Goal: Task Accomplishment & Management: Manage account settings

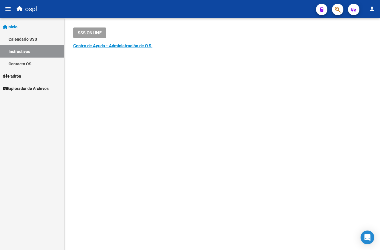
click at [352, 183] on mat-sidenav-content "SSS ONLINE Instructivos y Video Tutoriales SAAS Centro de Ayuda - Administració…" at bounding box center [222, 133] width 316 height 231
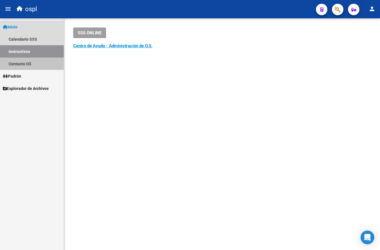
click at [30, 64] on link "Contacto OS" at bounding box center [32, 63] width 64 height 12
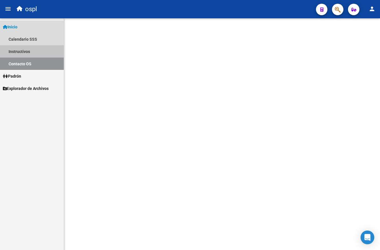
click at [30, 52] on link "Instructivos" at bounding box center [32, 51] width 64 height 12
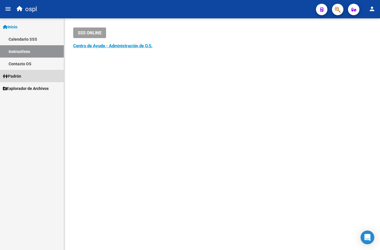
click at [21, 74] on span "Padrón" at bounding box center [12, 76] width 18 height 6
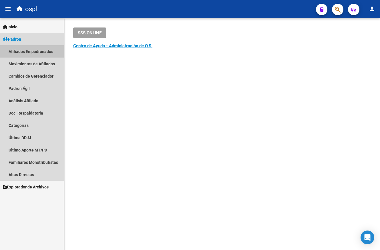
click at [45, 50] on link "Afiliados Empadronados" at bounding box center [32, 51] width 64 height 12
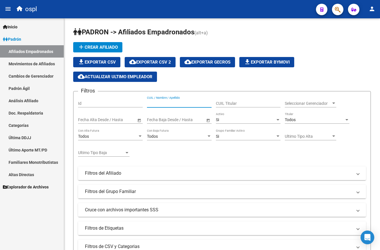
click at [195, 103] on input "CUIL / Nombre / Apellido" at bounding box center [179, 103] width 65 height 5
paste input "20331293521"
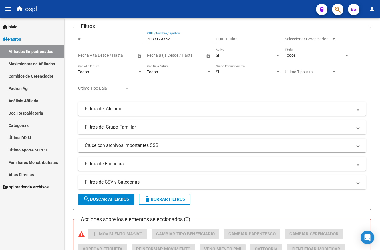
scroll to position [65, 0]
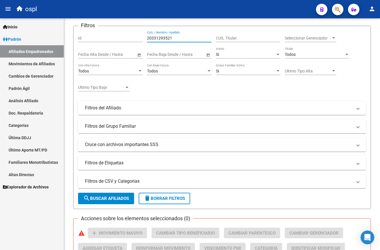
type input "20331293521"
click at [113, 196] on span "search Buscar Afiliados" at bounding box center [106, 197] width 46 height 5
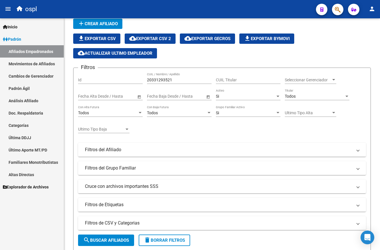
scroll to position [0, 0]
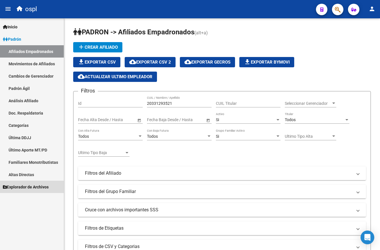
click at [35, 184] on span "Explorador de Archivos" at bounding box center [26, 186] width 46 height 6
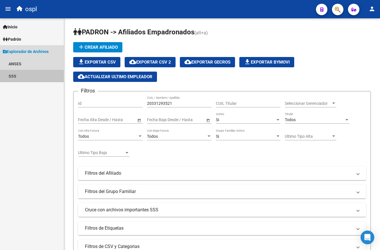
click at [15, 74] on link "SSS" at bounding box center [32, 76] width 64 height 12
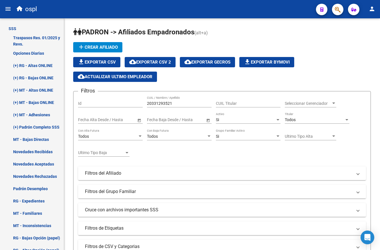
scroll to position [48, 0]
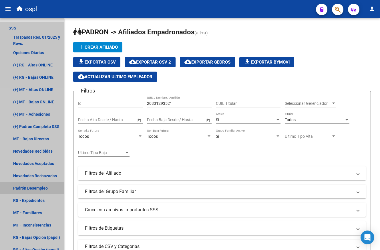
click at [45, 184] on link "Padrón Desempleo" at bounding box center [32, 187] width 64 height 12
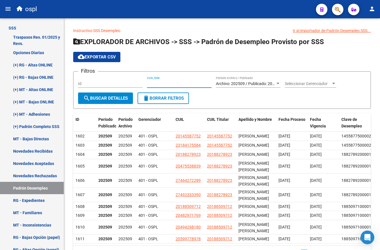
click at [167, 83] on input "CUIL/DNI" at bounding box center [179, 83] width 65 height 5
paste input "20331293521"
type input "20331293521"
click at [274, 84] on span "Archivo: 202509 / Publicado: 202508" at bounding box center [248, 83] width 65 height 5
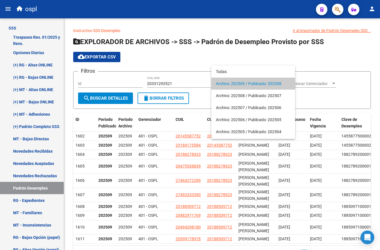
click at [285, 57] on div at bounding box center [190, 125] width 380 height 250
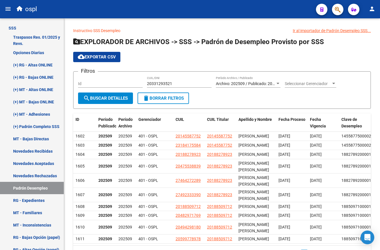
click at [103, 96] on span "search Buscar Detalles" at bounding box center [105, 97] width 45 height 5
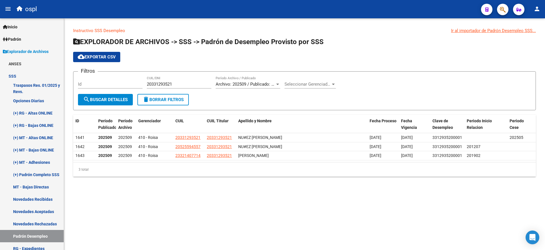
click at [65, 41] on mat-sidenav-container "Firma Express Inicio Calendario SSS Instructivos Contacto OS Padrón Afiliados E…" at bounding box center [272, 133] width 545 height 231
click at [31, 34] on link "Padrón" at bounding box center [32, 39] width 64 height 12
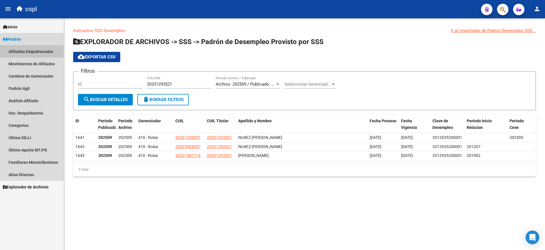
click at [42, 52] on link "Afiliados Empadronados" at bounding box center [32, 51] width 64 height 12
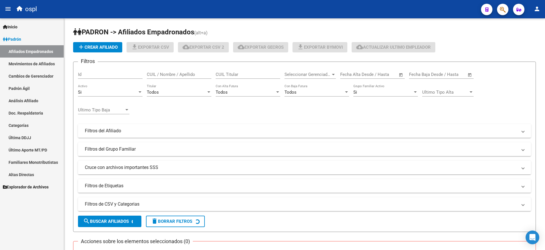
click at [27, 102] on link "Análisis Afiliado" at bounding box center [32, 100] width 64 height 12
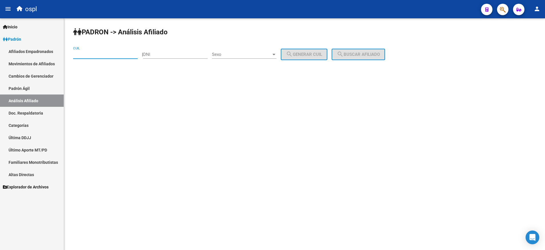
paste input "20-33129352-1"
click at [114, 55] on input "20-33129352-1" at bounding box center [105, 54] width 65 height 5
type input "20-33129352-1"
click at [352, 54] on span "search Buscar afiliado" at bounding box center [358, 54] width 43 height 5
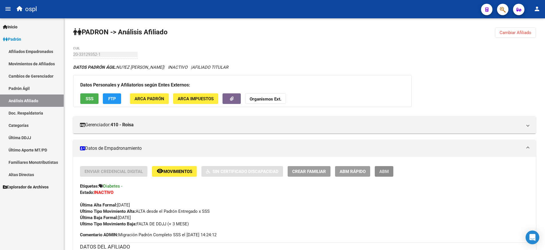
click at [384, 174] on span "ABM" at bounding box center [384, 171] width 9 height 5
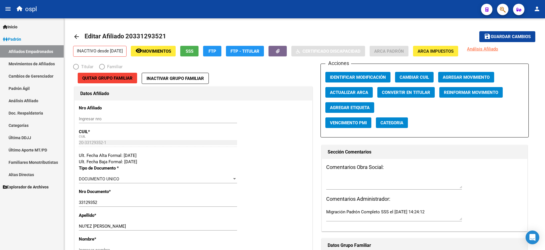
radio input "true"
type input "27-21067697-5"
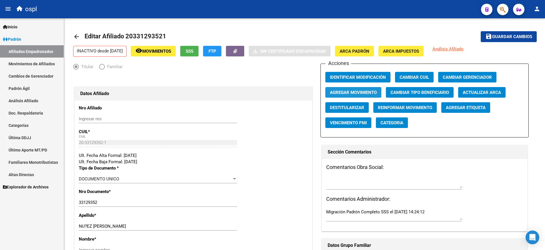
click at [350, 93] on span "Agregar Movimiento" at bounding box center [353, 92] width 47 height 5
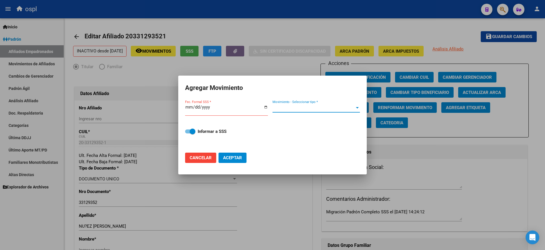
click at [356, 108] on div at bounding box center [357, 107] width 5 height 5
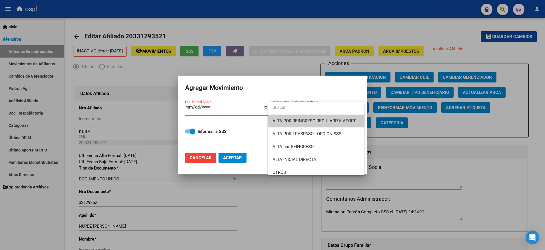
click at [282, 69] on div at bounding box center [272, 125] width 545 height 250
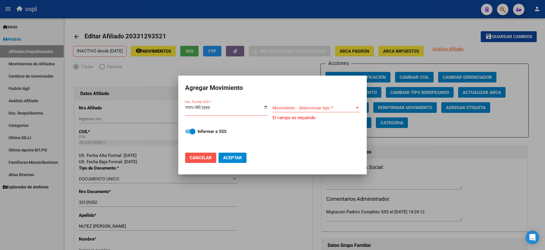
click at [199, 160] on span "Cancelar" at bounding box center [201, 157] width 22 height 5
checkbox input "false"
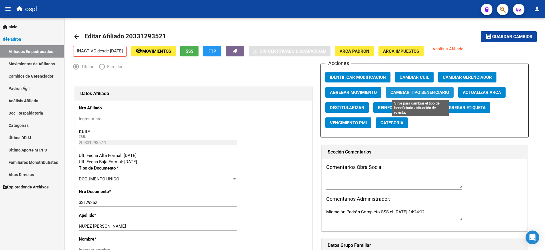
click at [426, 91] on span "Cambiar Tipo Beneficiario" at bounding box center [420, 92] width 59 height 5
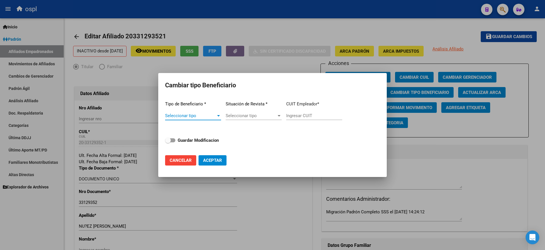
click at [220, 114] on div at bounding box center [218, 115] width 5 height 5
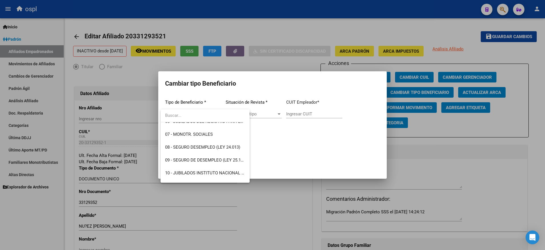
scroll to position [84, 0]
click at [193, 147] on span "08 - SEGURO DESEMPLEO (LEY 24.013)" at bounding box center [202, 147] width 75 height 5
type input "33-63761744-9"
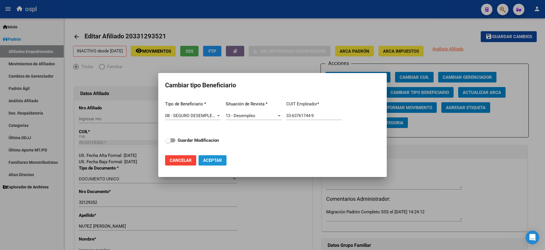
click at [217, 161] on span "Aceptar" at bounding box center [212, 159] width 19 height 5
type input "33-63761744-9"
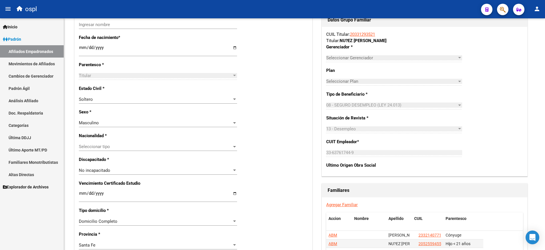
scroll to position [0, 0]
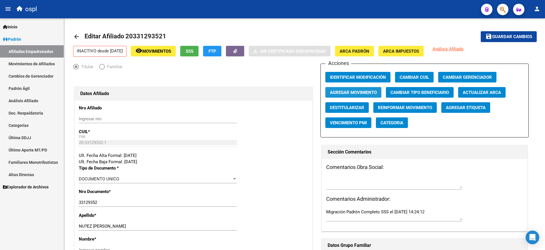
click at [362, 91] on span "Agregar Movimiento" at bounding box center [353, 92] width 47 height 5
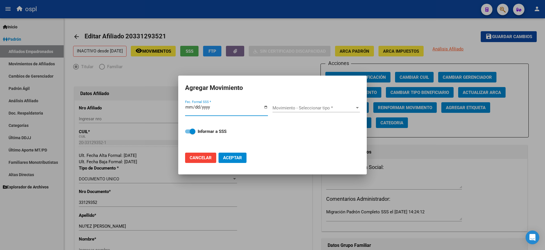
click at [265, 105] on input "Fec. Formal SSS *" at bounding box center [226, 109] width 83 height 9
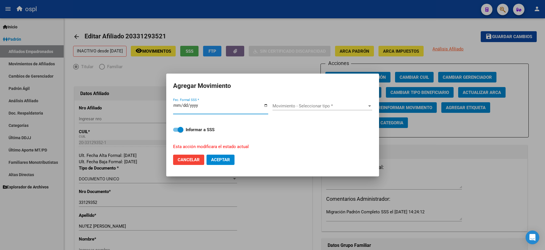
type input "[DATE]"
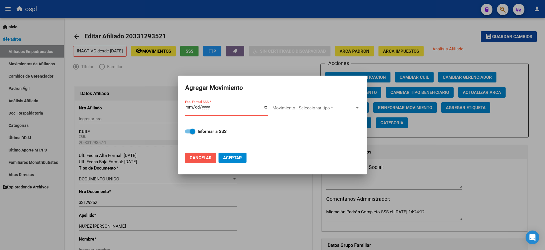
click at [206, 158] on span "Cancelar" at bounding box center [201, 157] width 22 height 5
checkbox input "false"
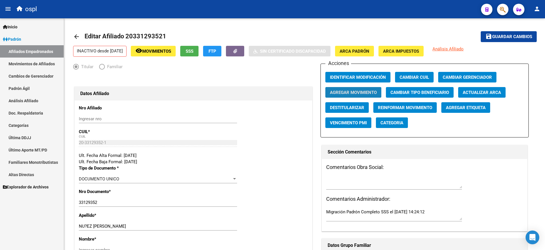
click at [358, 89] on button "Agregar Movimiento" at bounding box center [354, 92] width 56 height 11
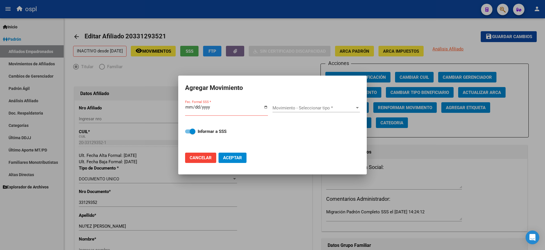
click at [267, 104] on div "Fec. Formal SSS *" at bounding box center [226, 109] width 83 height 12
click at [265, 105] on input "Fec. Formal SSS *" at bounding box center [226, 109] width 83 height 9
type input "[DATE]"
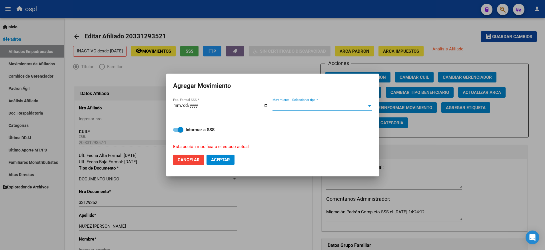
click at [370, 108] on div at bounding box center [369, 105] width 5 height 5
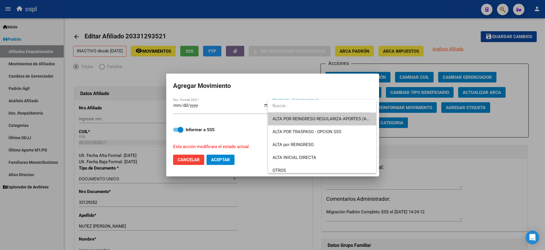
click at [463, 55] on div at bounding box center [272, 125] width 545 height 250
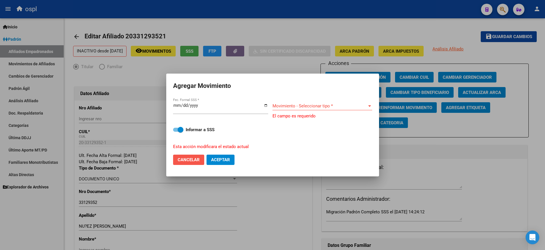
click at [190, 160] on span "Cancelar" at bounding box center [189, 159] width 22 height 5
checkbox input "false"
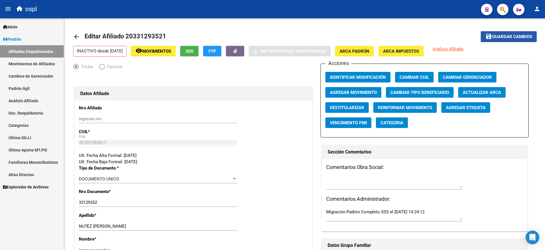
click at [508, 38] on span "Guardar cambios" at bounding box center [512, 36] width 40 height 5
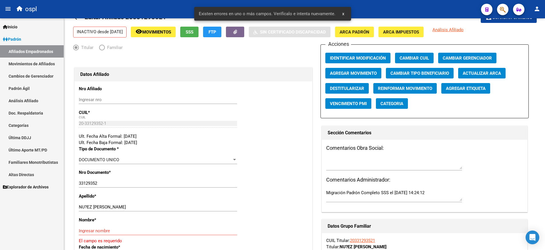
scroll to position [20, 0]
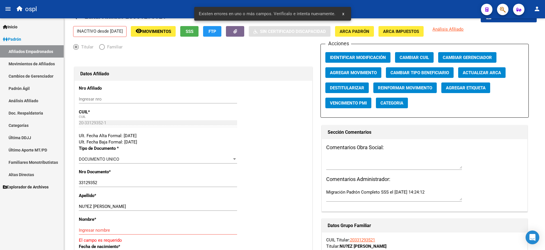
click at [481, 11] on button "save Guardar cambios" at bounding box center [509, 16] width 56 height 11
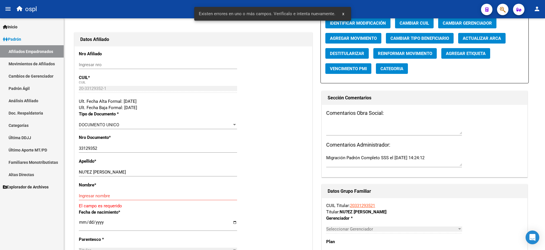
scroll to position [54, 0]
click at [182, 190] on div "Nombre * Ingresar nombre El campo es requerido" at bounding box center [193, 194] width 229 height 27
click at [171, 191] on div "Ingresar nombre" at bounding box center [158, 195] width 158 height 9
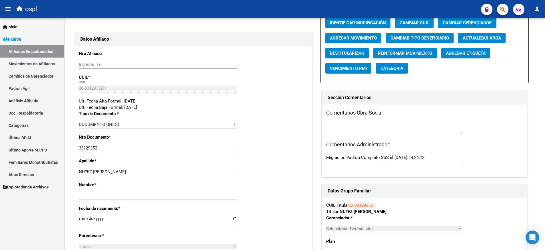
scroll to position [0, 0]
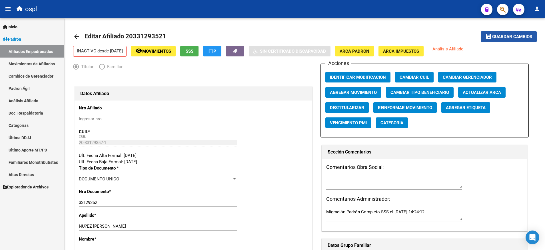
click at [500, 36] on span "Guardar cambios" at bounding box center [512, 36] width 40 height 5
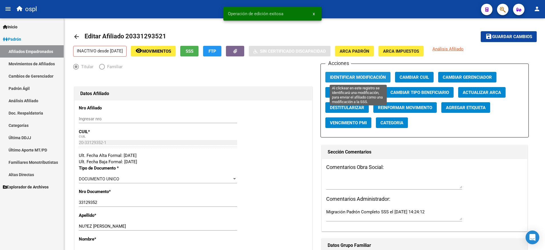
click at [359, 76] on span "Identificar Modificación" at bounding box center [358, 77] width 56 height 5
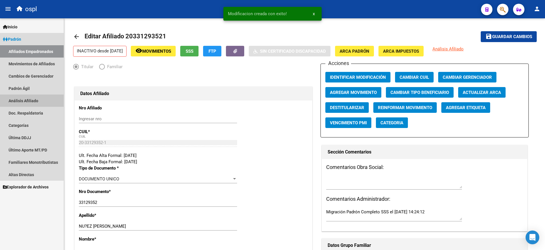
click at [28, 97] on link "Análisis Afiliado" at bounding box center [32, 100] width 64 height 12
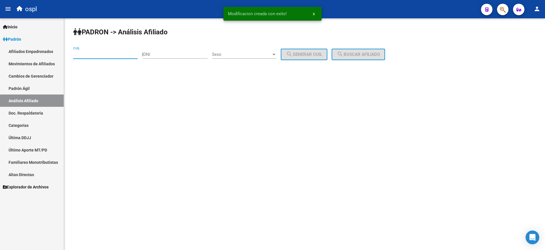
click at [97, 53] on input "CUIL" at bounding box center [105, 54] width 65 height 5
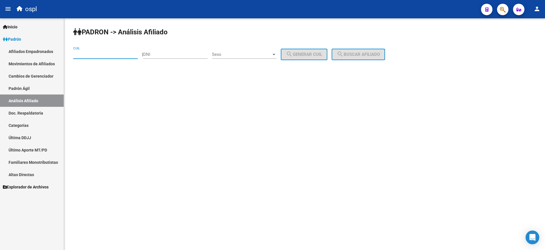
paste input "20-33129352-1"
type input "20-33129352-1"
click at [37, 89] on link "Padrón Ágil" at bounding box center [32, 88] width 64 height 12
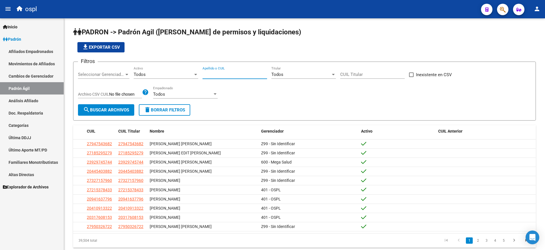
click at [236, 73] on input "Apellido o CUIL" at bounding box center [235, 74] width 65 height 5
paste input "20331293521"
type input "20331293521"
click at [124, 106] on button "search Buscar Archivos" at bounding box center [106, 109] width 56 height 11
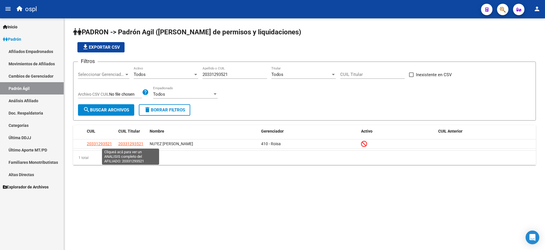
click at [129, 143] on span "20331293521" at bounding box center [130, 143] width 25 height 5
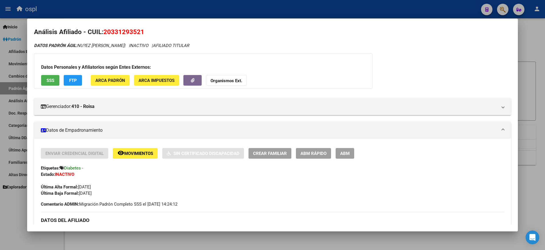
scroll to position [4, 0]
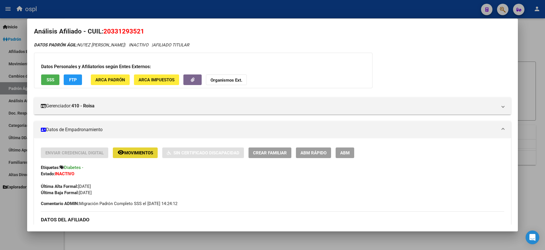
click at [139, 152] on span "Movimientos" at bounding box center [138, 152] width 29 height 5
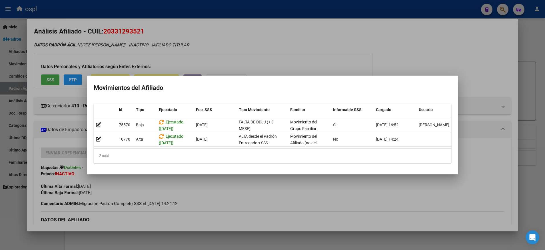
click at [355, 60] on div at bounding box center [272, 125] width 545 height 250
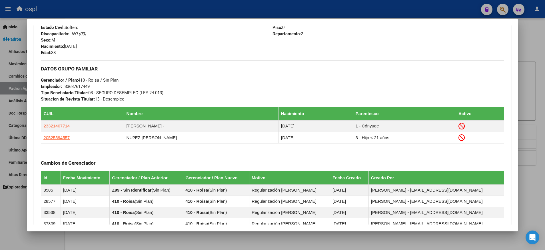
scroll to position [0, 0]
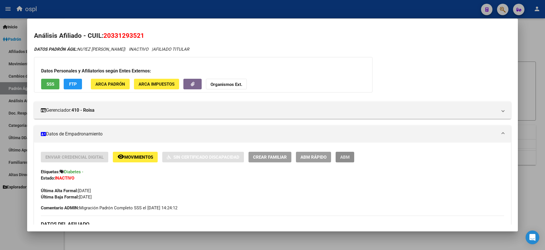
click at [348, 158] on span "ABM" at bounding box center [344, 156] width 9 height 5
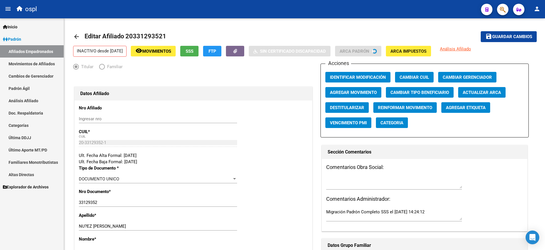
radio input "true"
type input "33-63761744-9"
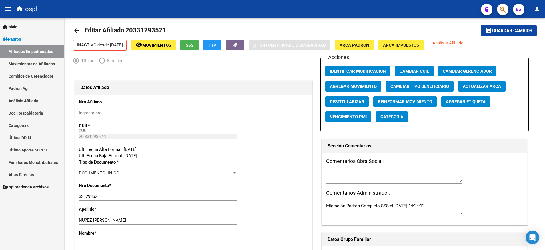
scroll to position [5, 0]
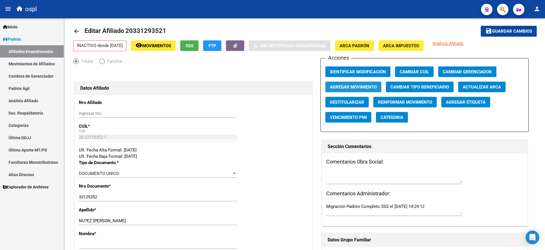
click at [359, 85] on span "Agregar Movimiento" at bounding box center [353, 86] width 47 height 5
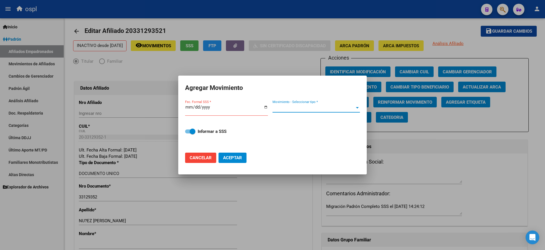
click at [359, 109] on div at bounding box center [357, 107] width 5 height 5
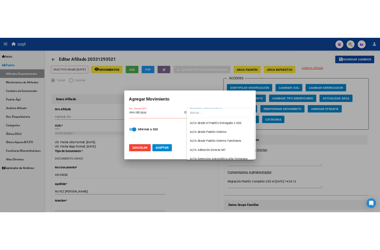
scroll to position [197, 0]
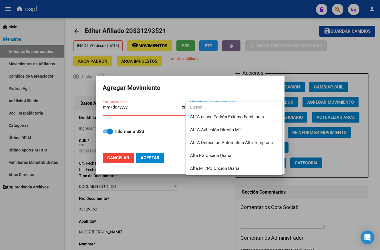
click at [335, 59] on div at bounding box center [190, 125] width 380 height 250
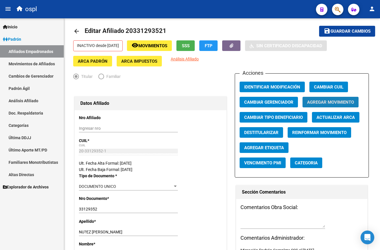
click at [322, 99] on button "Agregar Movimiento" at bounding box center [330, 102] width 56 height 11
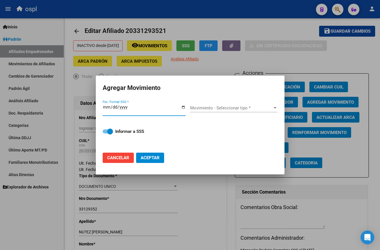
click at [181, 107] on input "Fec. Formal SSS *" at bounding box center [144, 109] width 83 height 9
type input "[DATE]"
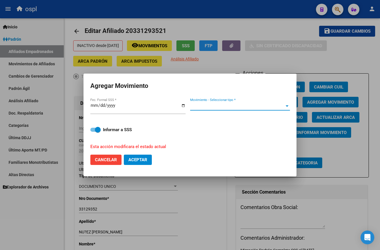
click at [286, 106] on div at bounding box center [287, 105] width 3 height 1
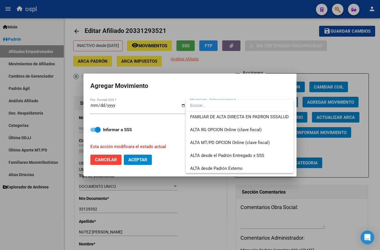
scroll to position [144, 0]
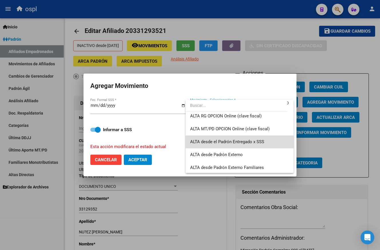
click at [276, 144] on span "ALTA desde el Padrón Entregado x SSS" at bounding box center [239, 141] width 99 height 13
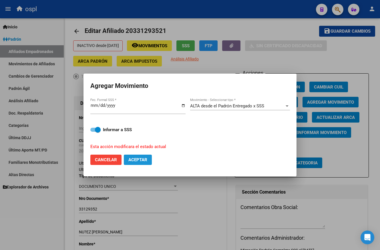
click at [141, 164] on button "Aceptar" at bounding box center [138, 159] width 28 height 10
checkbox input "false"
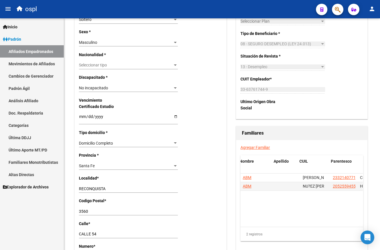
scroll to position [0, 35]
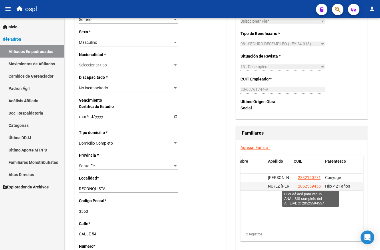
click at [309, 186] on span "20525594557" at bounding box center [310, 185] width 25 height 5
type textarea "20525594557"
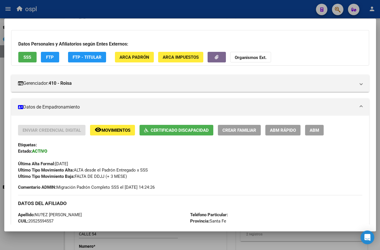
scroll to position [27, 0]
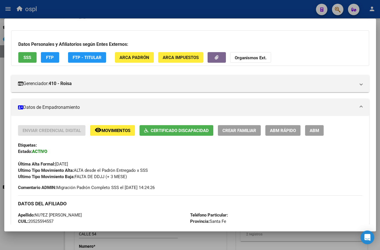
click at [202, 242] on div at bounding box center [190, 125] width 380 height 250
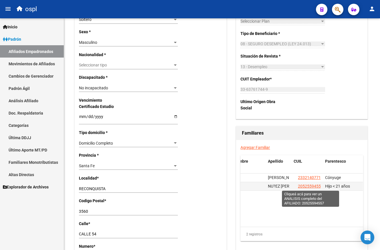
click at [312, 185] on span "20525594557" at bounding box center [310, 185] width 25 height 5
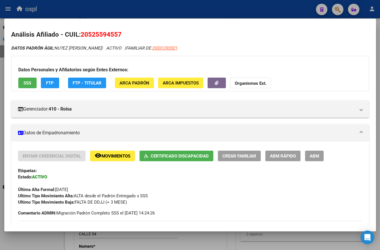
scroll to position [4, 0]
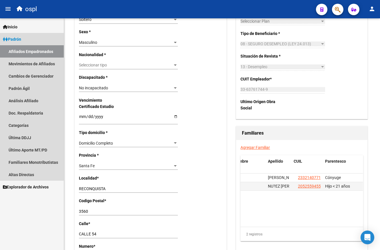
click at [26, 39] on link "Padrón" at bounding box center [32, 39] width 64 height 12
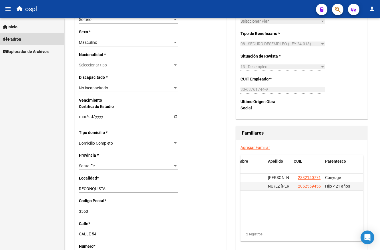
click at [27, 39] on link "Padrón" at bounding box center [32, 39] width 64 height 12
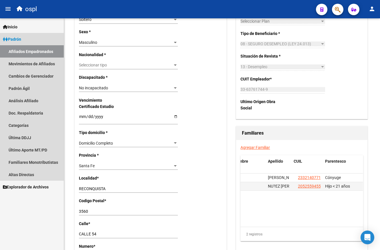
click at [45, 51] on link "Afiliados Empadronados" at bounding box center [32, 51] width 64 height 12
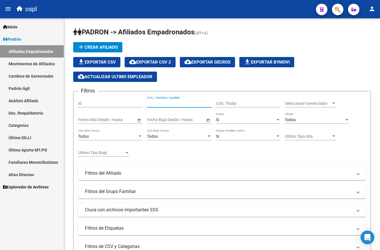
click at [189, 103] on input "CUIL / Nombre / Apellido" at bounding box center [179, 103] width 65 height 5
paste input "20525594557"
click at [160, 104] on input "20525594557" at bounding box center [179, 103] width 65 height 5
paste input "331293521"
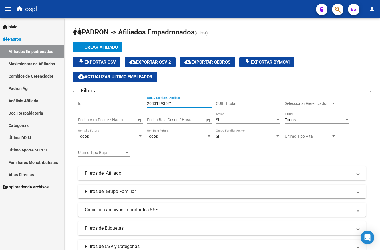
scroll to position [85, 0]
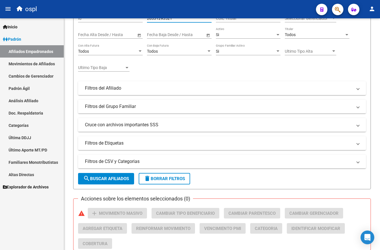
type input "20331293521"
click at [118, 183] on button "search Buscar Afiliados" at bounding box center [106, 178] width 56 height 11
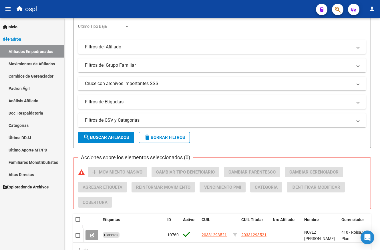
scroll to position [158, 0]
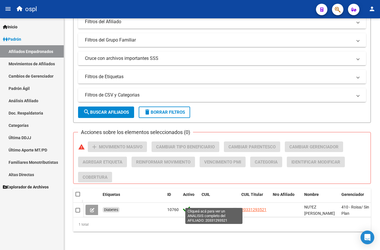
click at [221, 207] on span "20331293521" at bounding box center [214, 209] width 25 height 5
type textarea "20331293521"
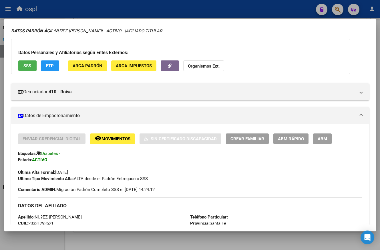
scroll to position [29, 0]
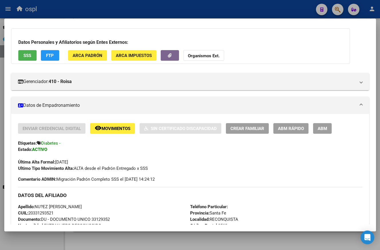
click at [325, 125] on span "ABM" at bounding box center [322, 127] width 9 height 5
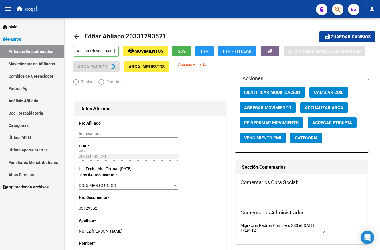
radio input "true"
type input "33-63761744-9"
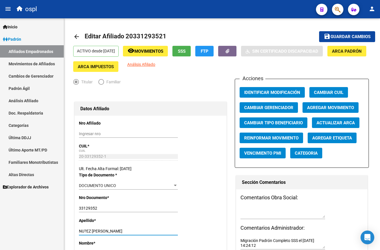
click at [86, 231] on input "NU?EZ [PERSON_NAME]" at bounding box center [128, 230] width 99 height 5
type input "[PERSON_NAME]"
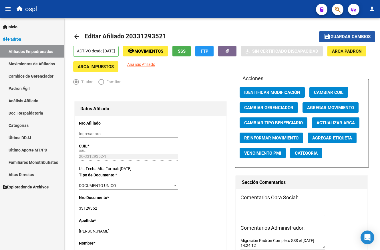
click at [349, 41] on button "save Guardar cambios" at bounding box center [347, 36] width 56 height 11
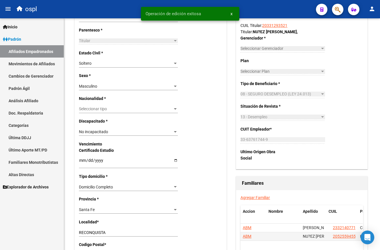
scroll to position [264, 0]
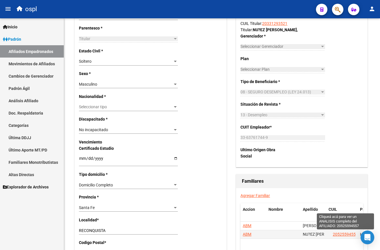
click at [340, 232] on span "20525594557" at bounding box center [345, 234] width 25 height 5
type textarea "20525594557"
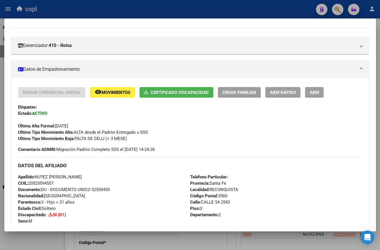
scroll to position [65, 0]
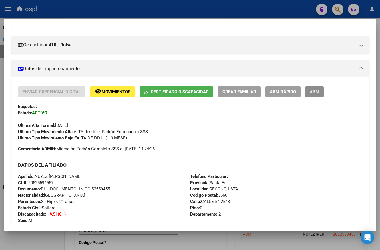
click at [314, 94] on span "ABM" at bounding box center [314, 91] width 9 height 5
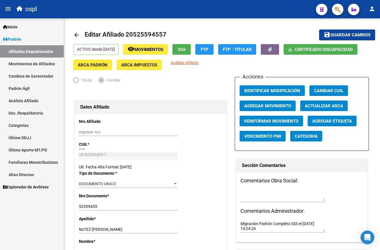
scroll to position [3, 0]
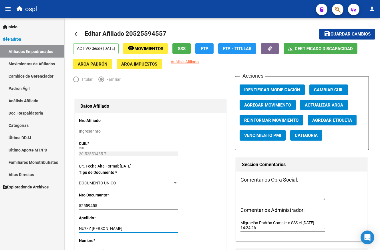
click at [88, 229] on input "NU?EZ [PERSON_NAME]" at bounding box center [128, 228] width 99 height 5
click at [94, 216] on p "Apellido *" at bounding box center [100, 217] width 43 height 6
click at [87, 226] on input "[PERSON_NAME]" at bounding box center [128, 228] width 99 height 5
click at [139, 226] on div "[PERSON_NAME] apellido" at bounding box center [128, 228] width 99 height 8
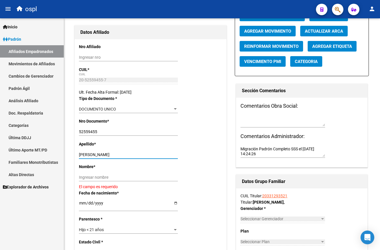
scroll to position [77, 0]
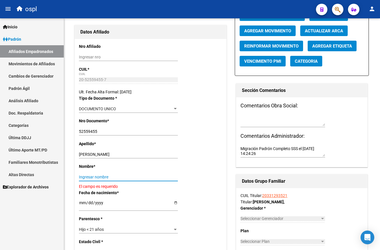
click at [134, 178] on input "Ingresar nombre" at bounding box center [128, 176] width 99 height 5
click at [107, 153] on input "[PERSON_NAME]" at bounding box center [128, 154] width 99 height 5
click at [109, 154] on input "[PERSON_NAME]" at bounding box center [128, 154] width 99 height 5
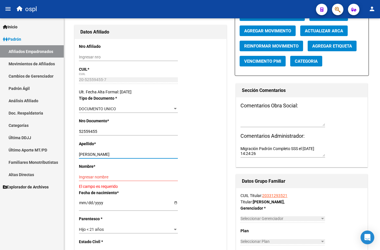
click at [125, 155] on input "[PERSON_NAME]" at bounding box center [128, 154] width 99 height 5
type input "NUÑEZ"
click at [110, 175] on input "Ingresar nombre" at bounding box center [128, 176] width 99 height 5
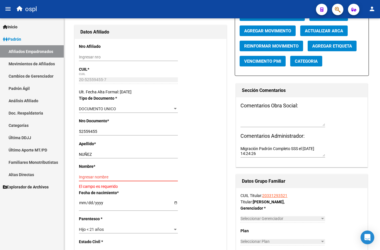
paste input "[PERSON_NAME]"
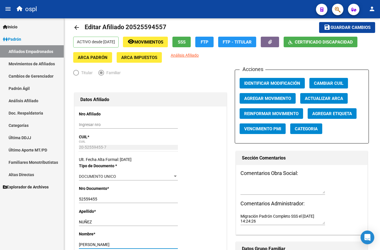
scroll to position [0, 0]
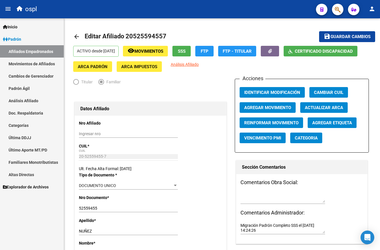
type input "[PERSON_NAME]"
click at [352, 36] on span "Guardar cambios" at bounding box center [350, 36] width 40 height 5
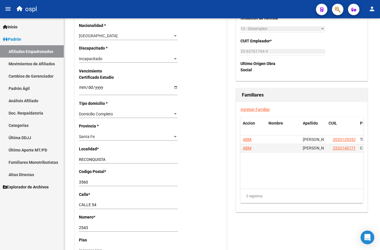
scroll to position [336, 0]
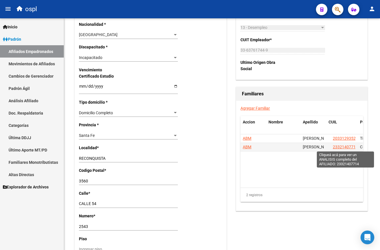
click at [344, 145] on span "23321407714" at bounding box center [345, 146] width 25 height 5
type textarea "23321407714"
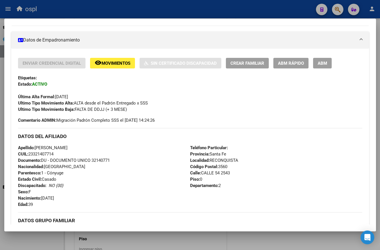
scroll to position [94, 0]
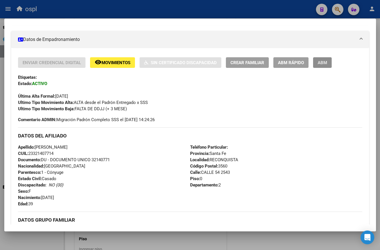
click at [325, 59] on button "ABM" at bounding box center [322, 62] width 19 height 11
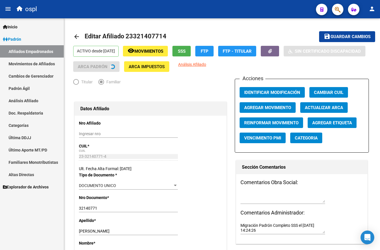
click at [136, 228] on div "[PERSON_NAME] apellido" at bounding box center [128, 231] width 99 height 8
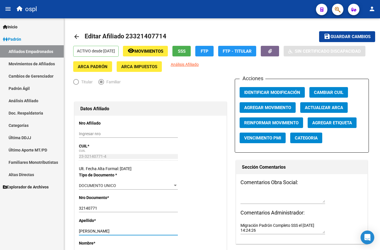
click at [135, 230] on input "[PERSON_NAME]" at bounding box center [128, 230] width 99 height 5
drag, startPoint x: 97, startPoint y: 228, endPoint x: 104, endPoint y: 229, distance: 6.9
click at [104, 229] on input "[PERSON_NAME]" at bounding box center [128, 230] width 99 height 5
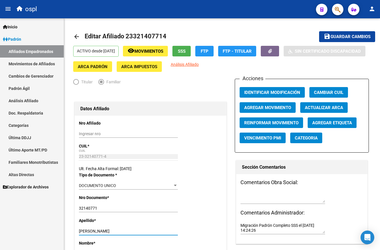
click at [104, 229] on input "[PERSON_NAME]" at bounding box center [128, 230] width 99 height 5
drag, startPoint x: 96, startPoint y: 229, endPoint x: 149, endPoint y: 225, distance: 53.0
click at [149, 225] on div "Apellido * [PERSON_NAME] apellido" at bounding box center [150, 228] width 143 height 23
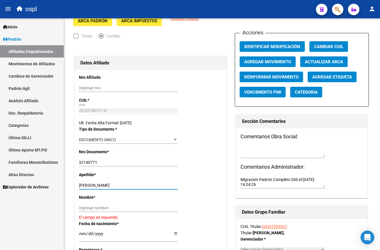
scroll to position [46, 0]
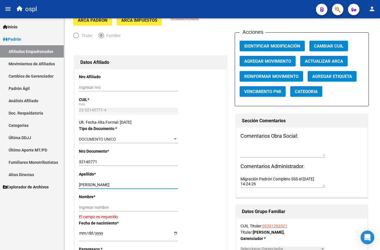
type input "[PERSON_NAME]"
click at [133, 206] on input "Ingresar nombre" at bounding box center [128, 207] width 99 height 5
paste input "[PERSON_NAME]"
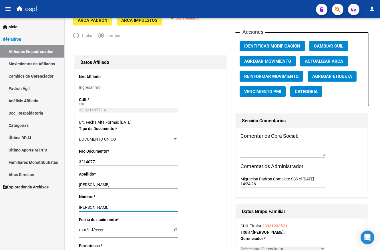
type input "[PERSON_NAME]"
click at [121, 185] on input "[PERSON_NAME]" at bounding box center [128, 184] width 99 height 5
type input "[PERSON_NAME]"
click at [137, 208] on input "[PERSON_NAME]" at bounding box center [128, 207] width 99 height 5
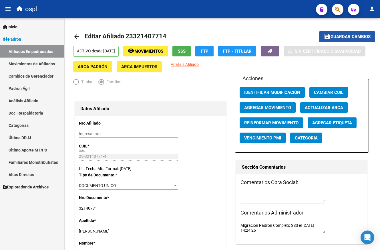
click at [346, 33] on button "save Guardar cambios" at bounding box center [347, 36] width 56 height 11
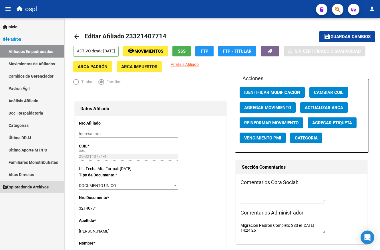
click at [30, 187] on span "Explorador de Archivos" at bounding box center [26, 186] width 46 height 6
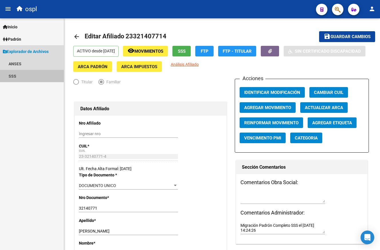
click at [15, 77] on link "SSS" at bounding box center [32, 76] width 64 height 12
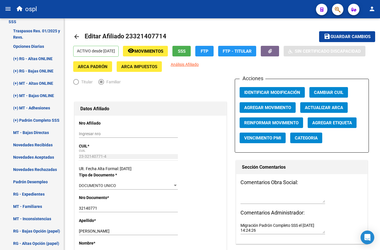
scroll to position [63, 0]
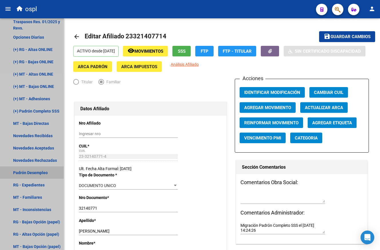
click at [43, 175] on link "Padrón Desempleo" at bounding box center [32, 172] width 64 height 12
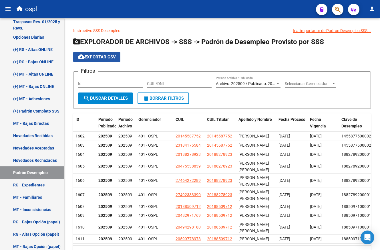
click at [100, 59] on span "cloud_download Exportar CSV" at bounding box center [97, 56] width 38 height 5
click at [248, 21] on div "Instructivo SSS Desempleo Ir al importador [PERSON_NAME] Desempleo SSS... EXPLO…" at bounding box center [222, 148] width 316 height 260
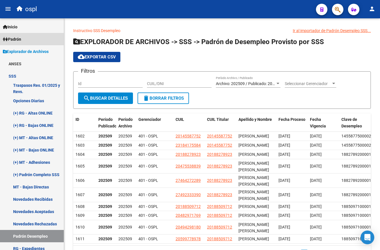
click at [20, 36] on span "Padrón" at bounding box center [12, 39] width 18 height 6
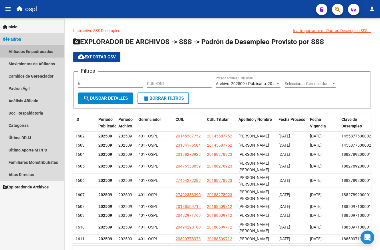
click at [42, 55] on link "Afiliados Empadronados" at bounding box center [32, 51] width 64 height 12
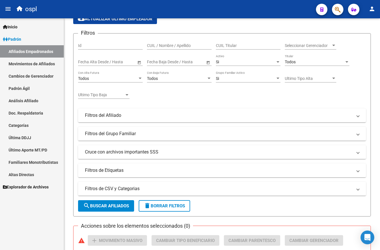
scroll to position [58, 0]
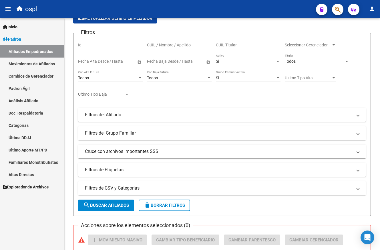
click at [151, 149] on mat-panel-title "Cruce con archivos importantes SSS" at bounding box center [218, 151] width 267 height 6
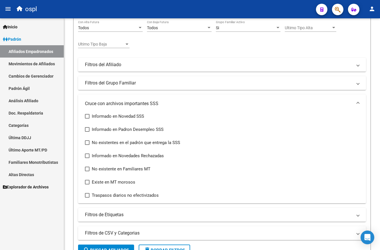
scroll to position [110, 0]
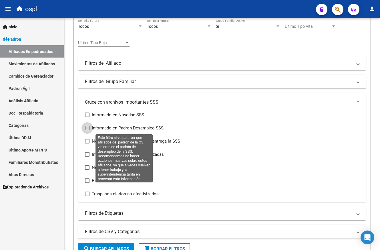
click at [91, 127] on label "Informado en Padron Desempleo SSS" at bounding box center [124, 127] width 79 height 7
click at [87, 130] on input "Informado en Padron Desempleo SSS" at bounding box center [87, 130] width 0 height 0
checkbox input "true"
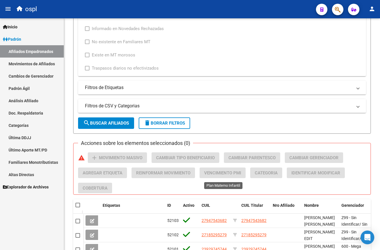
scroll to position [245, 0]
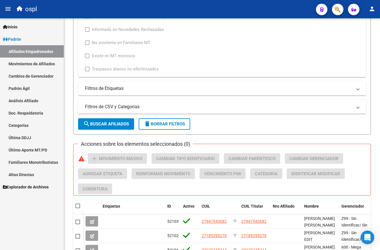
drag, startPoint x: 102, startPoint y: 118, endPoint x: 108, endPoint y: 124, distance: 8.3
click at [108, 124] on span "search Buscar Afiliados" at bounding box center [106, 123] width 46 height 5
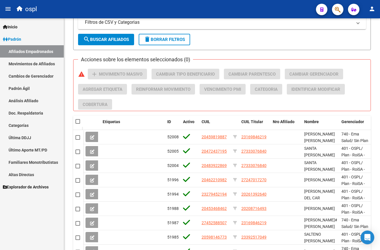
scroll to position [393, 0]
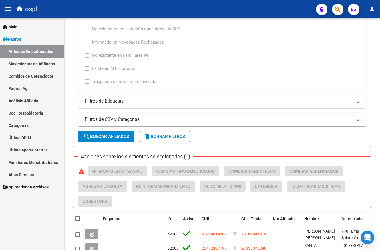
click at [208, 160] on div "Acciones sobre los elementos seleccionados (0) warning add Movimiento Masivo Ca…" at bounding box center [222, 182] width 298 height 52
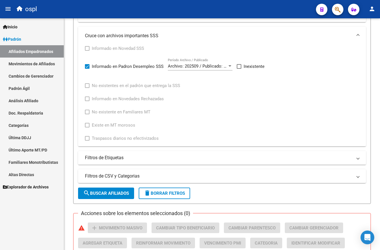
scroll to position [169, 0]
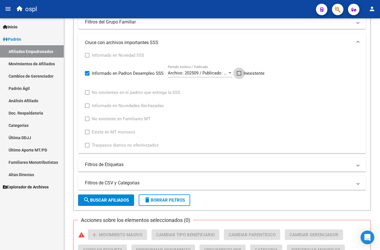
click at [239, 73] on span at bounding box center [239, 73] width 5 height 5
click at [239, 75] on input "Inexistente" at bounding box center [239, 75] width 0 height 0
click at [114, 199] on span "search Buscar Afiliados" at bounding box center [106, 199] width 46 height 5
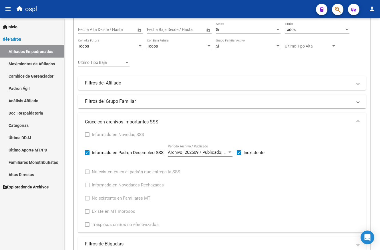
scroll to position [89, 0]
click at [238, 154] on span at bounding box center [239, 153] width 5 height 5
click at [239, 155] on input "Inexistente" at bounding box center [239, 155] width 0 height 0
checkbox input "false"
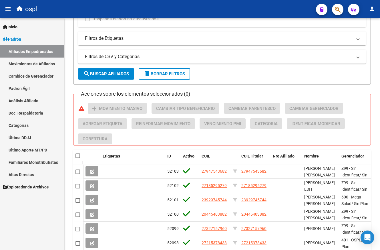
scroll to position [298, 0]
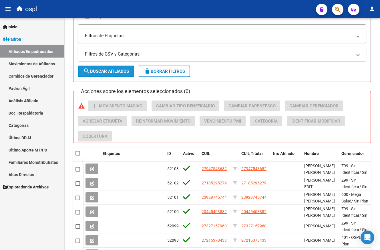
click at [108, 74] on button "search Buscar Afiliados" at bounding box center [106, 70] width 56 height 11
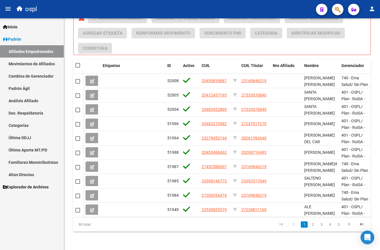
scroll to position [0, 0]
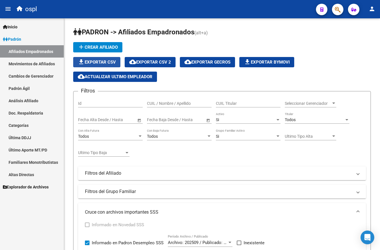
click at [109, 60] on span "file_download Exportar CSV" at bounding box center [97, 61] width 38 height 5
click at [31, 38] on link "Padrón" at bounding box center [32, 39] width 64 height 12
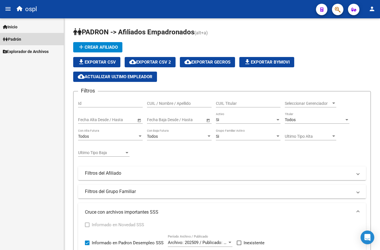
click at [27, 39] on link "Padrón" at bounding box center [32, 39] width 64 height 12
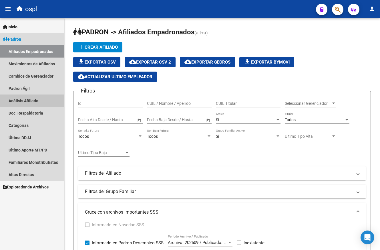
click at [40, 100] on link "Análisis Afiliado" at bounding box center [32, 100] width 64 height 12
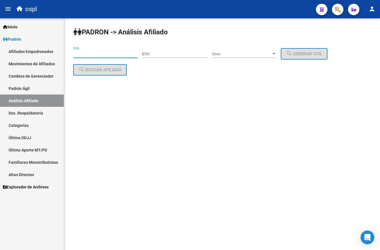
click at [121, 56] on input "CUIL" at bounding box center [105, 53] width 65 height 5
paste input "20-26139264-0"
type input "20-26139264-0"
click at [113, 68] on span "search Buscar afiliado" at bounding box center [99, 69] width 43 height 5
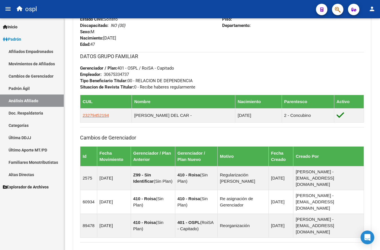
scroll to position [272, 0]
